Goal: Find specific page/section: Find specific page/section

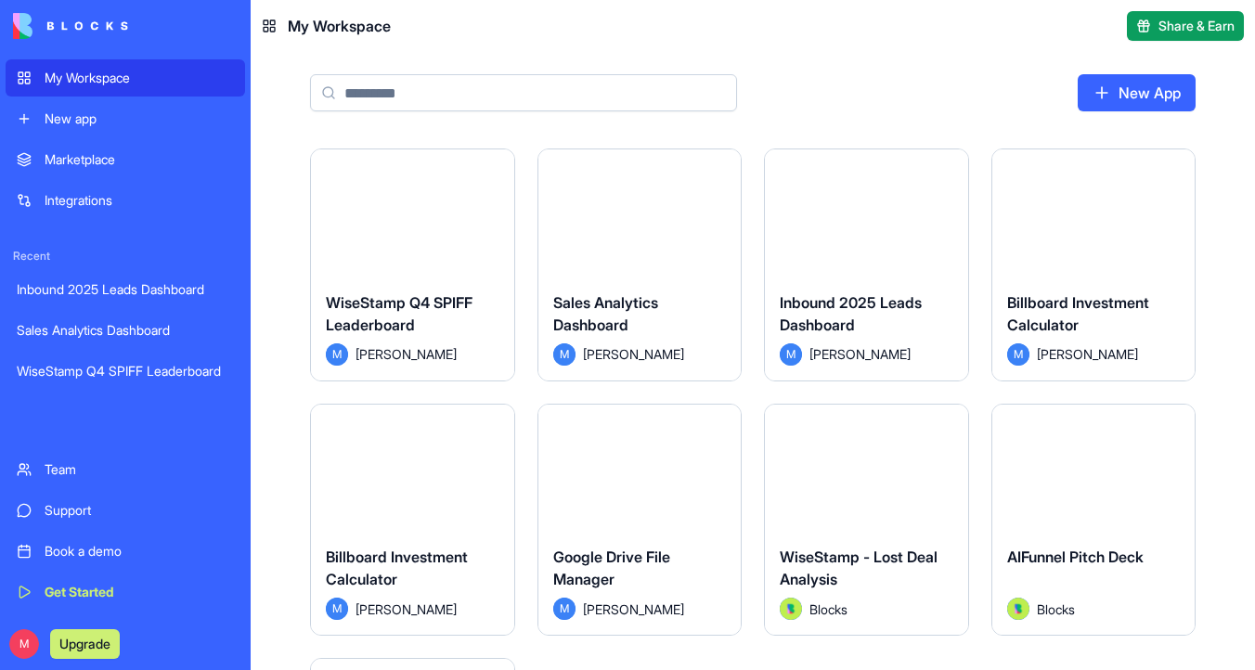
click at [805, 210] on button "Launch" at bounding box center [865, 212] width 139 height 37
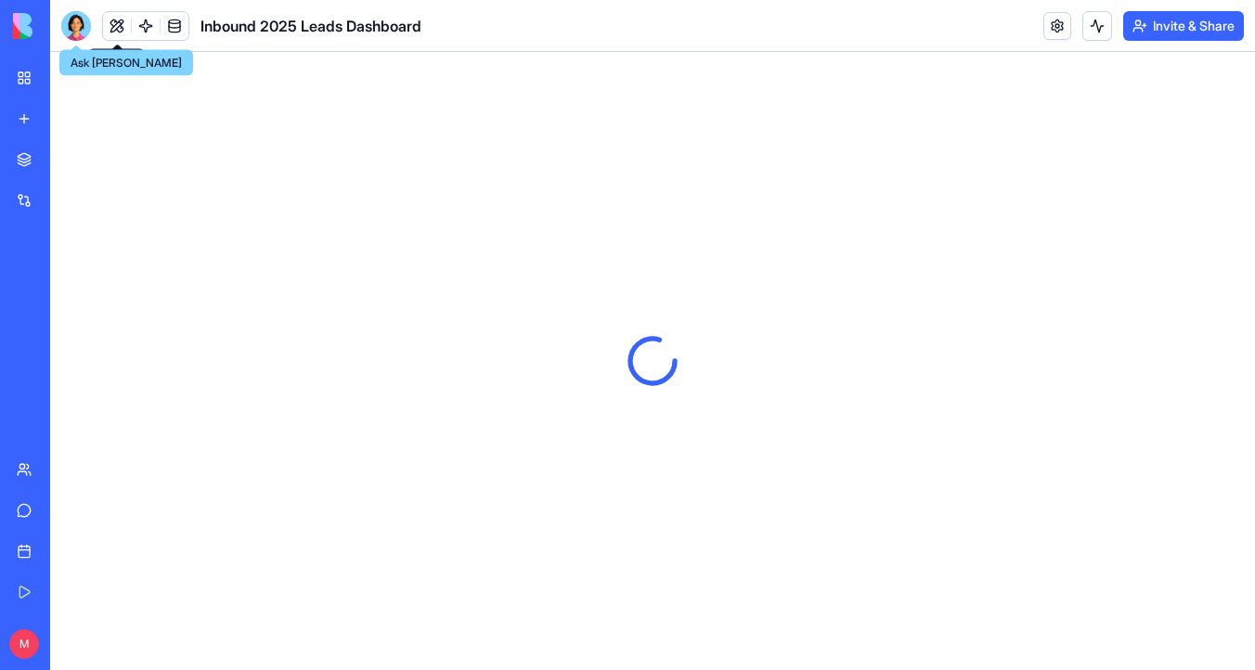
click at [87, 23] on div at bounding box center [76, 26] width 30 height 30
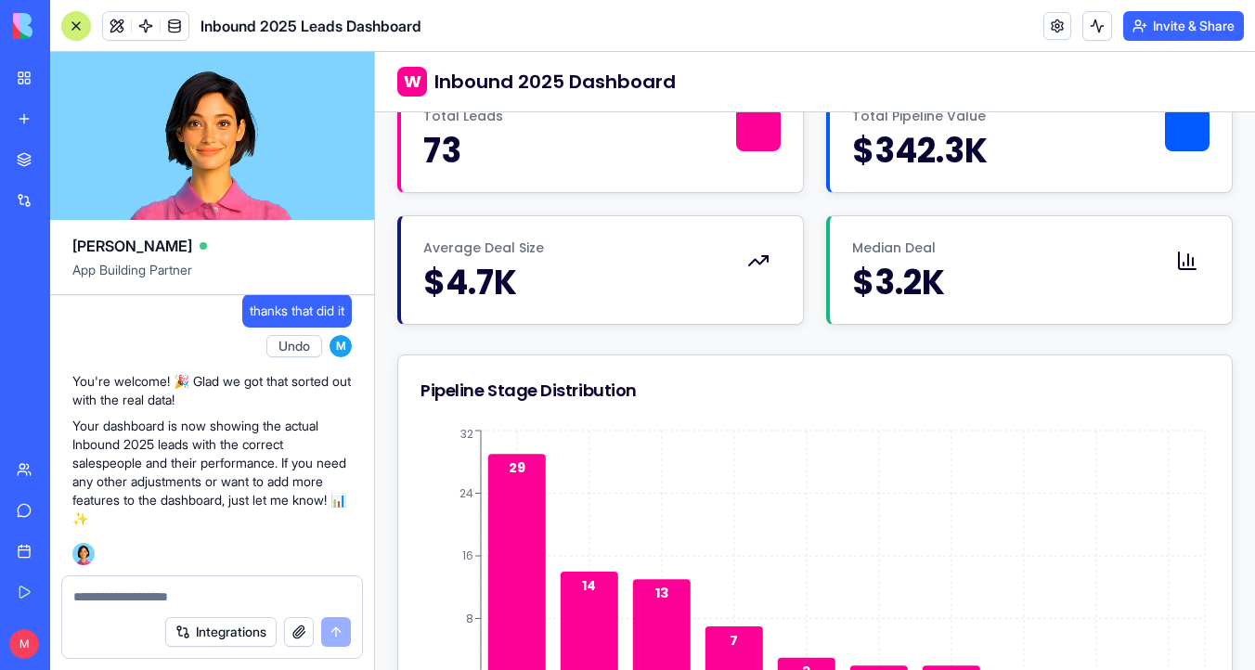
scroll to position [20416, 0]
